Goal: Understand process/instructions: Learn how to perform a task or action

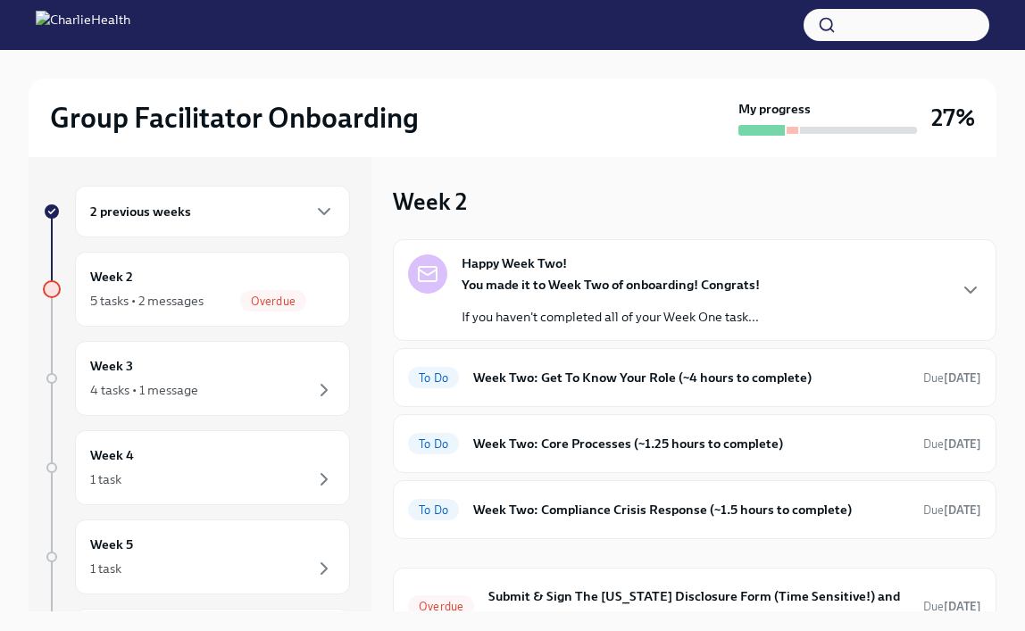
click at [290, 219] on div "2 previous weeks" at bounding box center [212, 211] width 245 height 21
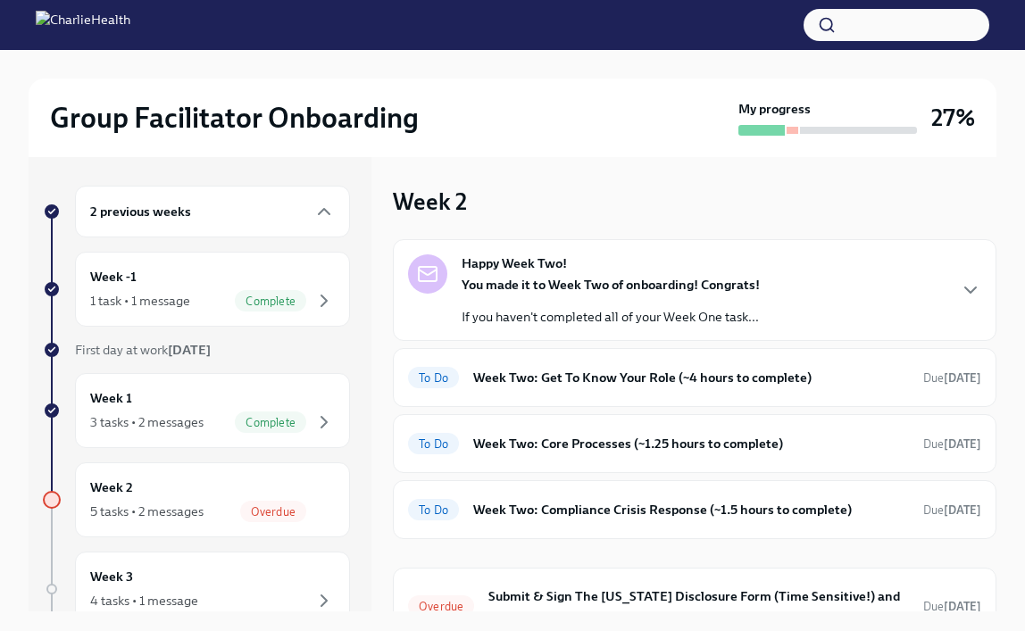
click at [279, 224] on div "2 previous weeks" at bounding box center [212, 212] width 275 height 52
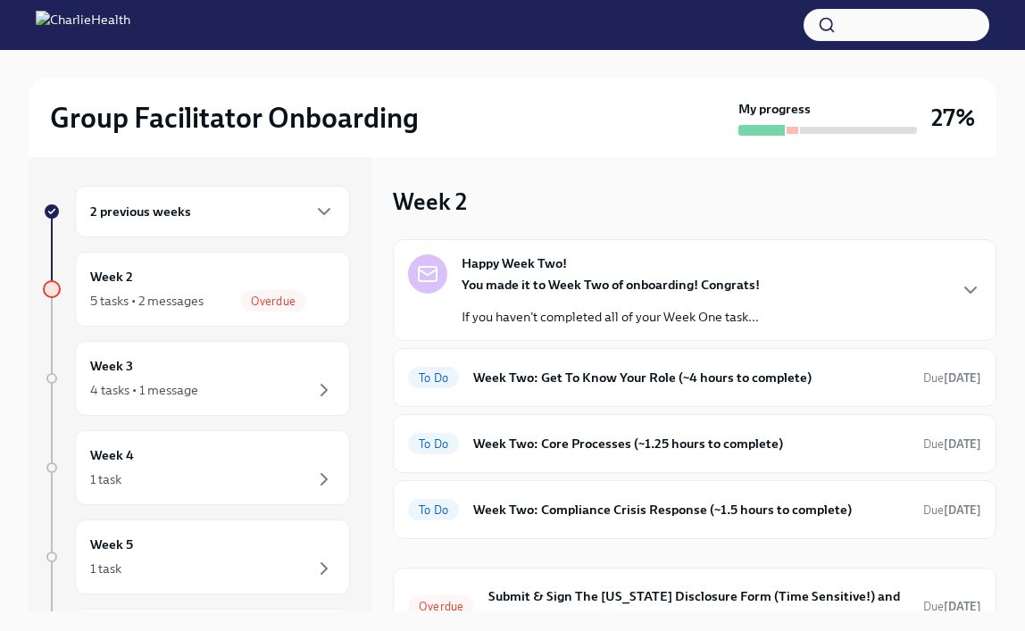
click at [279, 224] on div "2 previous weeks" at bounding box center [212, 212] width 275 height 52
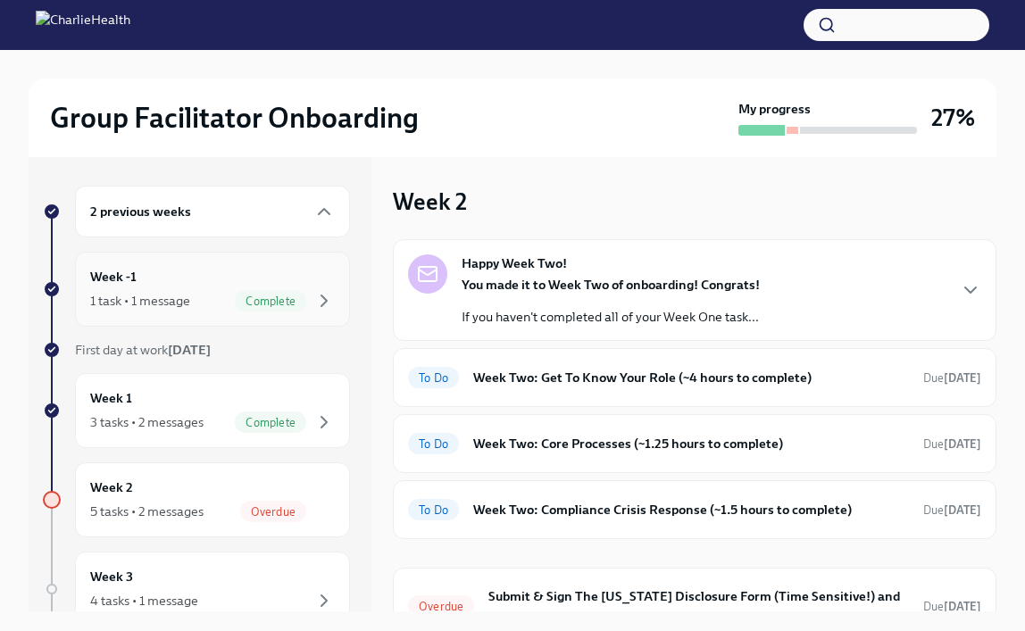
click at [267, 277] on div "Week -1 1 task • 1 message Complete" at bounding box center [212, 289] width 245 height 45
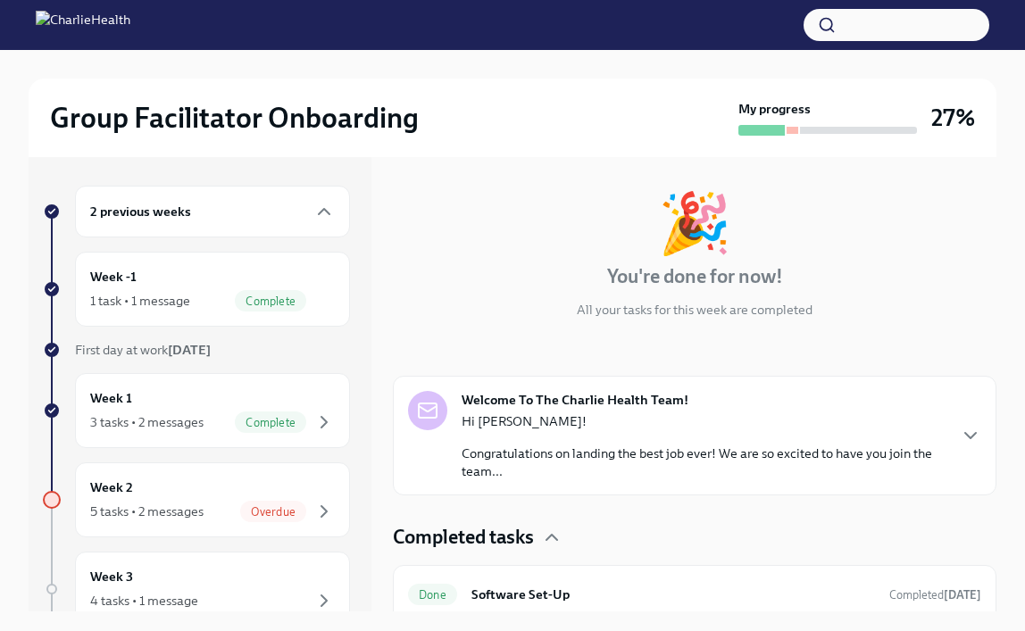
scroll to position [87, 0]
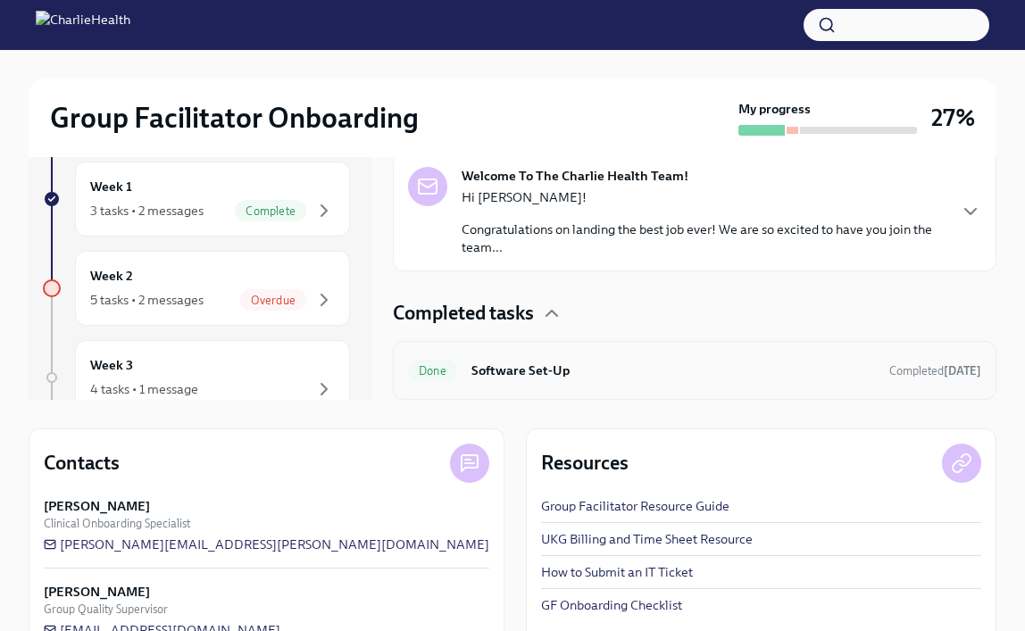
click at [534, 379] on h6 "Software Set-Up" at bounding box center [672, 371] width 403 height 20
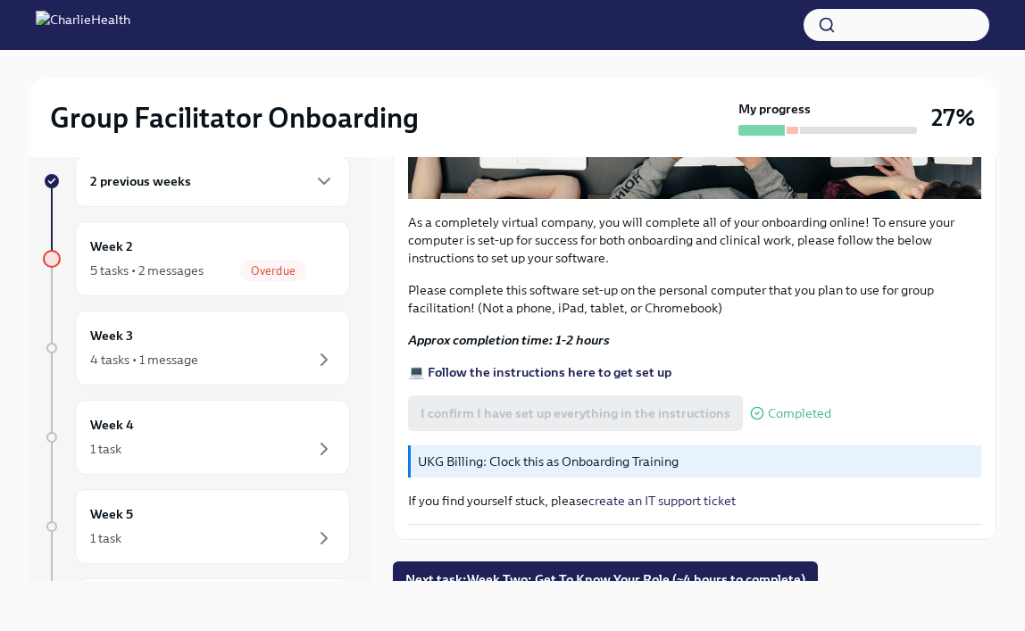
scroll to position [536, 0]
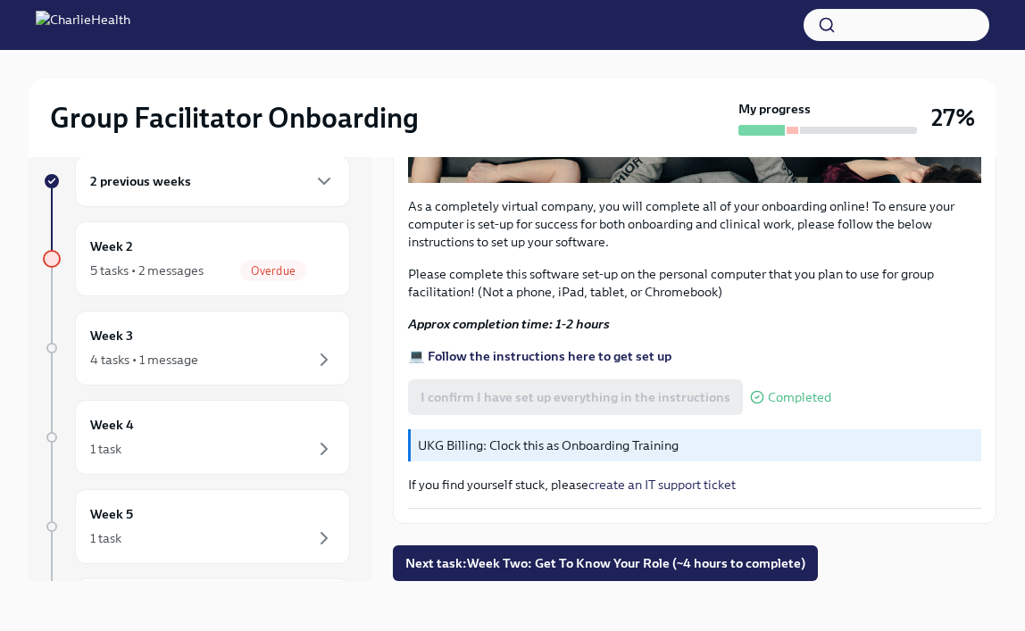
click at [535, 360] on strong "💻 Follow the instructions here to get set up" at bounding box center [539, 356] width 263 height 16
click at [137, 262] on div "5 tasks • 2 messages" at bounding box center [146, 271] width 113 height 18
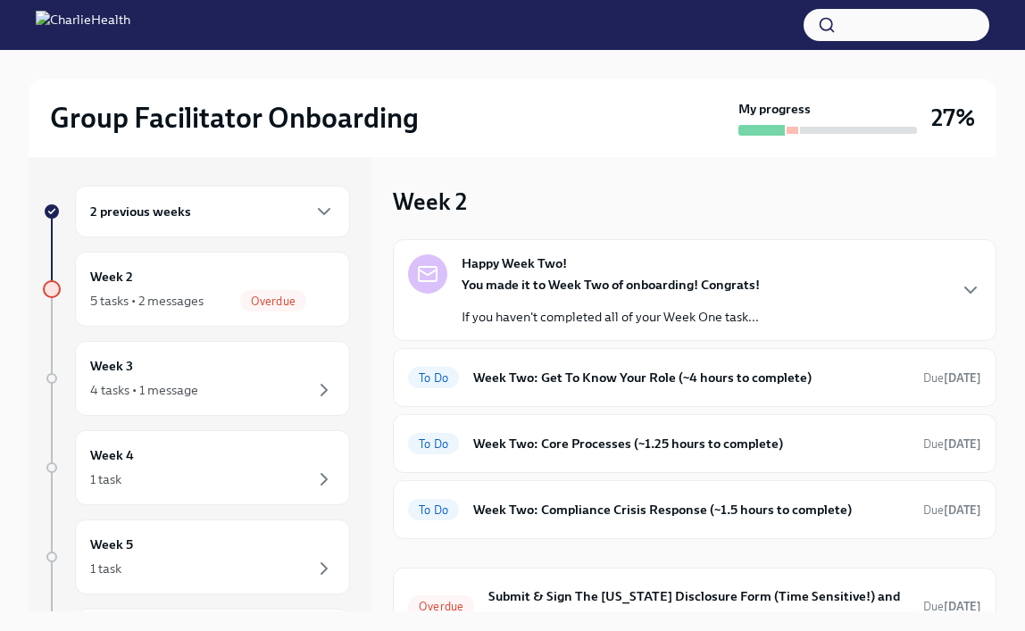
click at [271, 224] on div "2 previous weeks" at bounding box center [212, 212] width 275 height 52
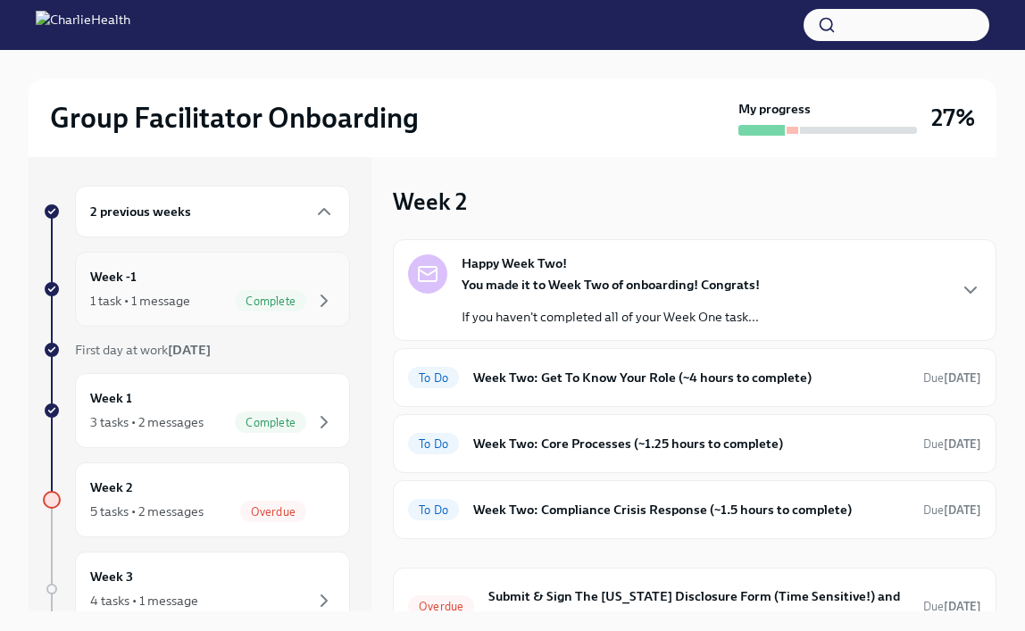
click at [166, 312] on div "Week -1 1 task • 1 message Complete" at bounding box center [212, 289] width 275 height 75
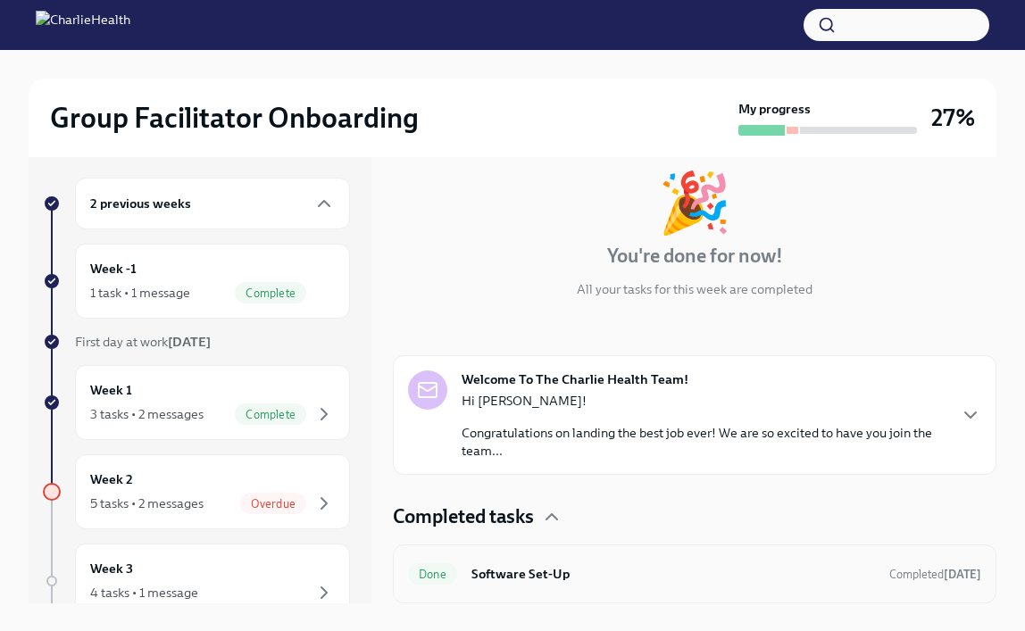
scroll to position [13, 0]
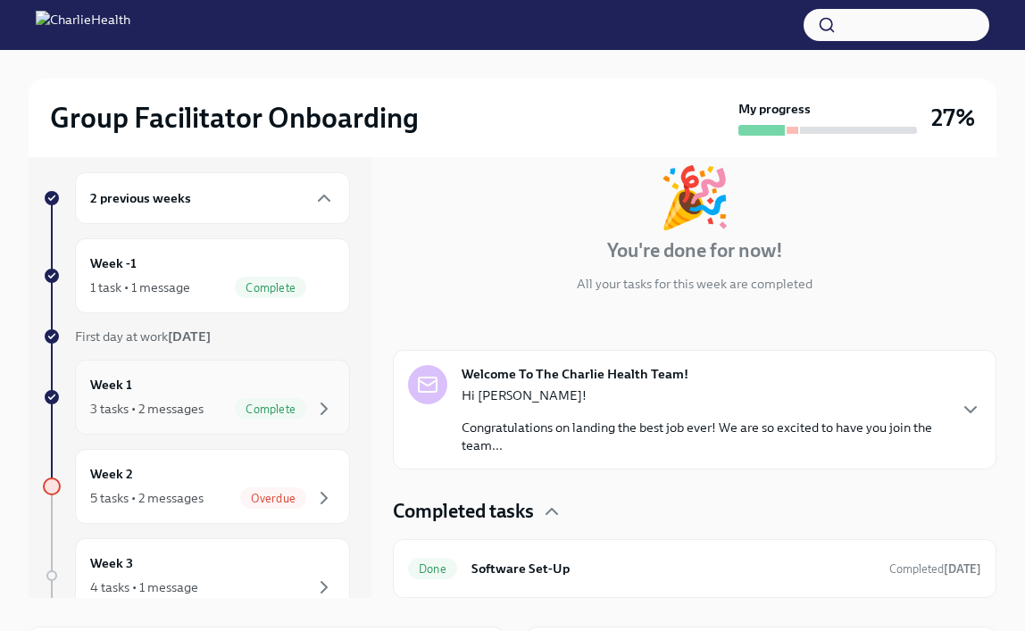
click at [176, 399] on div "3 tasks • 2 messages Complete" at bounding box center [212, 408] width 245 height 21
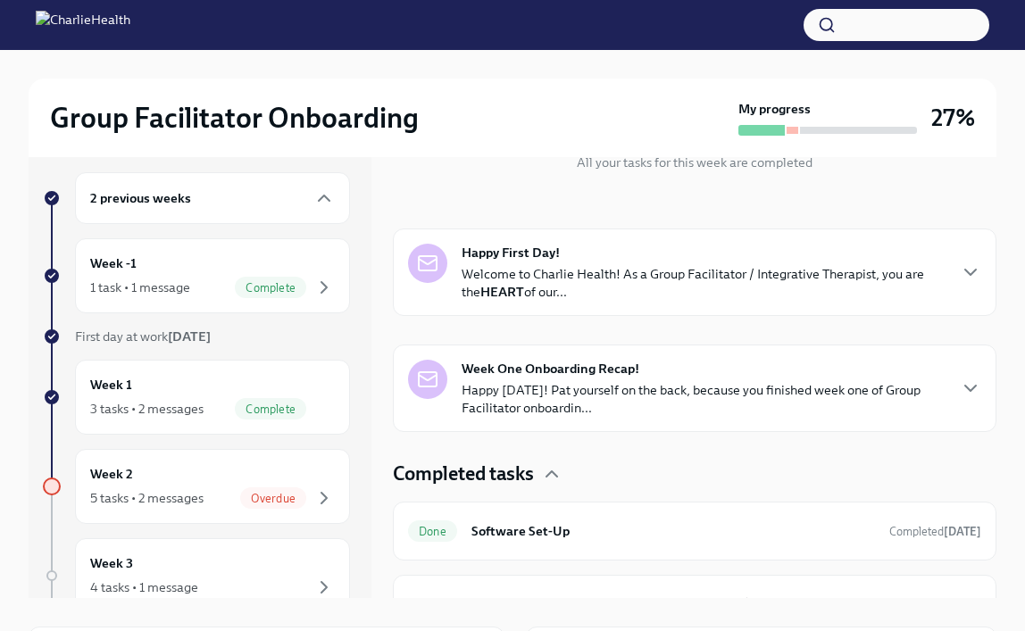
scroll to position [335, 0]
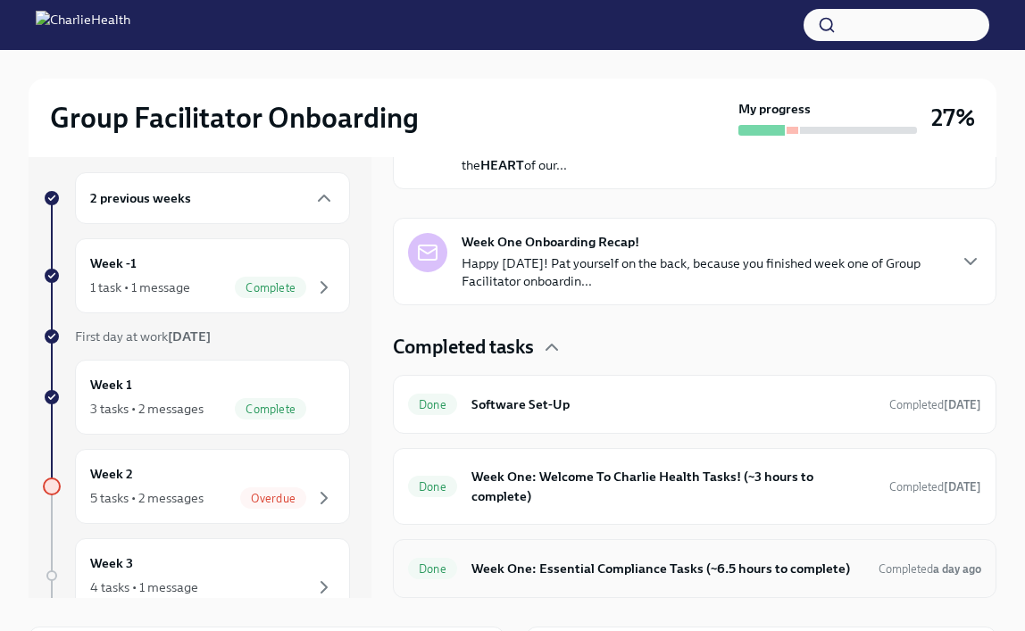
click at [739, 571] on h6 "Week One: Essential Compliance Tasks (~6.5 hours to complete)" at bounding box center [667, 569] width 393 height 20
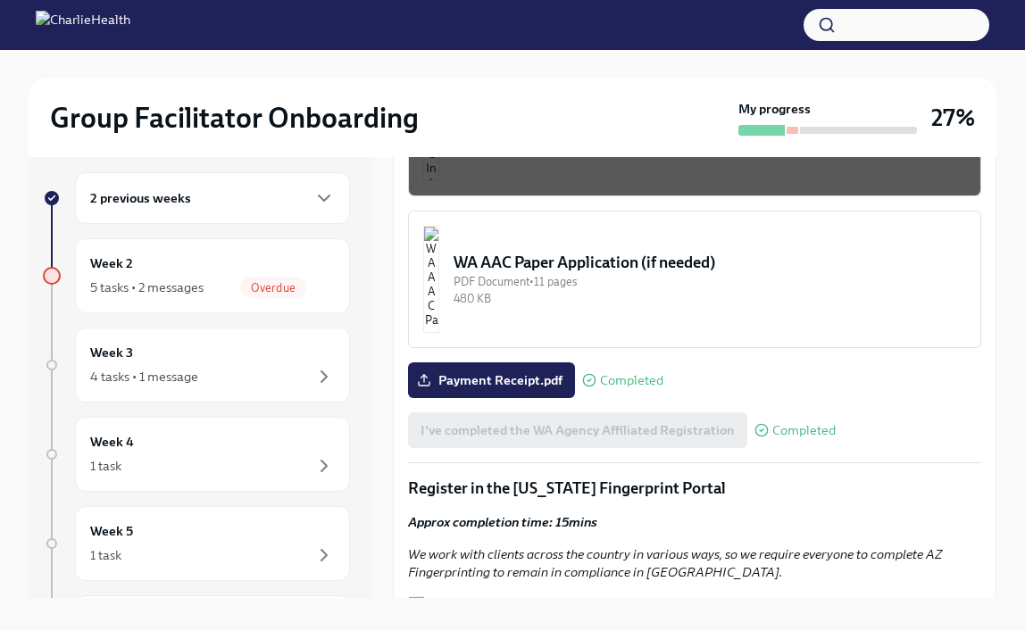
scroll to position [1670, 0]
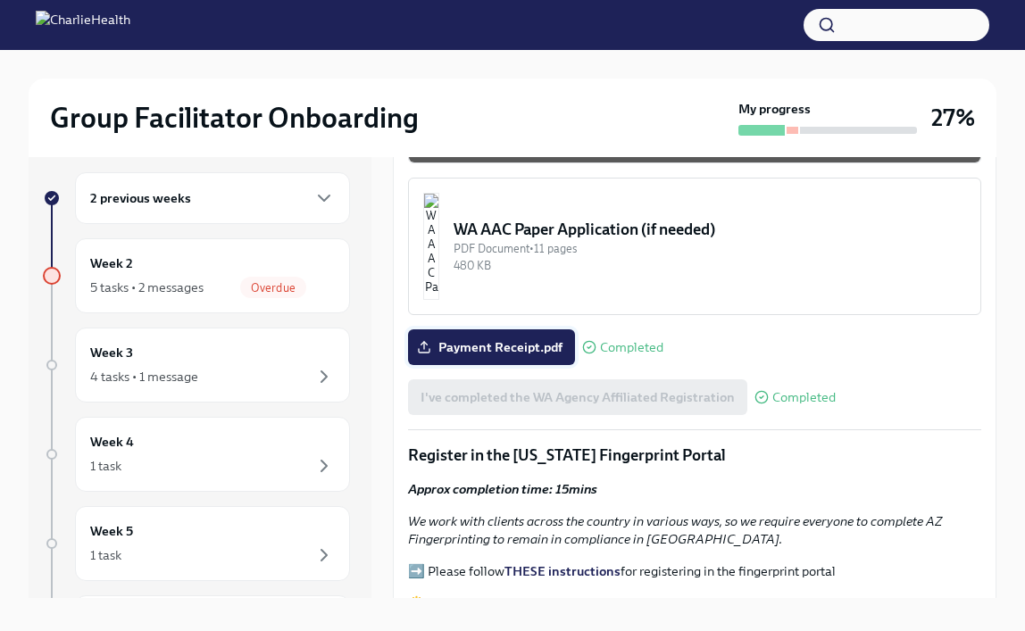
click at [495, 338] on span "Payment Receipt.pdf" at bounding box center [491, 347] width 142 height 18
click at [0, 0] on input "Payment Receipt.pdf" at bounding box center [0, 0] width 0 height 0
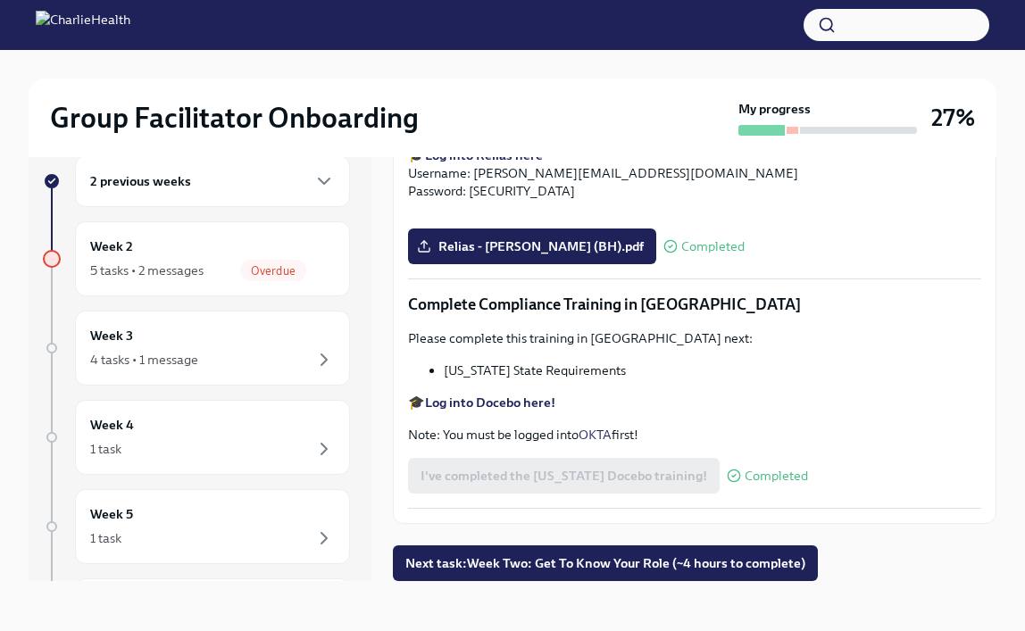
scroll to position [2948, 0]
